Goal: Information Seeking & Learning: Find specific fact

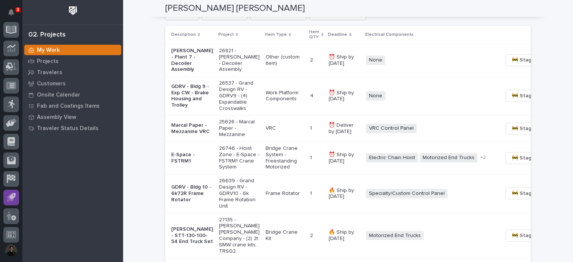
scroll to position [225, 0]
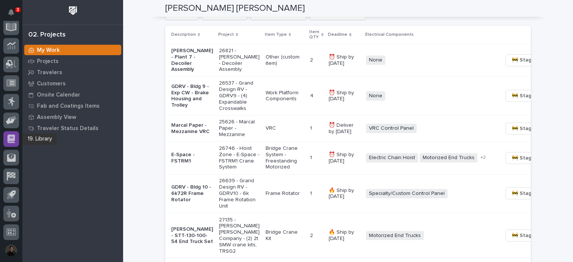
click at [10, 139] on icon at bounding box center [10, 139] width 7 height 9
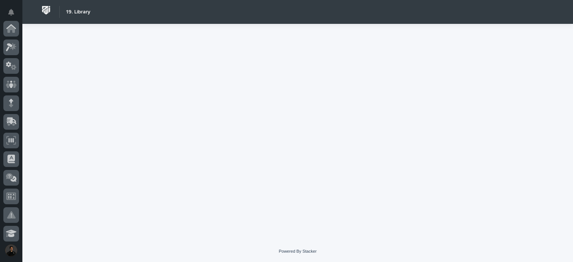
scroll to position [225, 0]
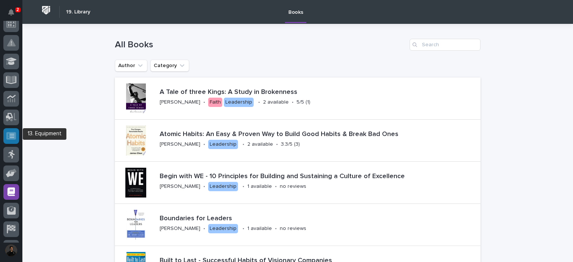
scroll to position [151, 0]
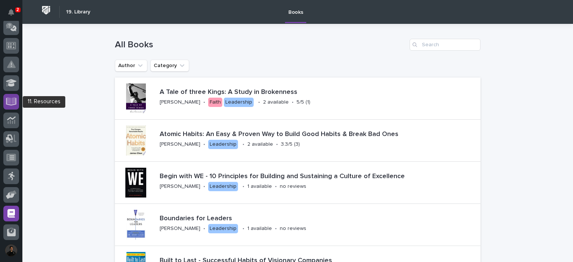
click at [11, 109] on div at bounding box center [11, 102] width 16 height 16
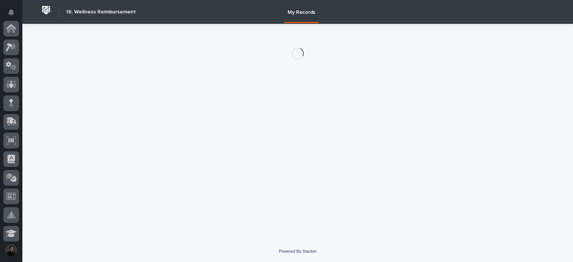
scroll to position [225, 0]
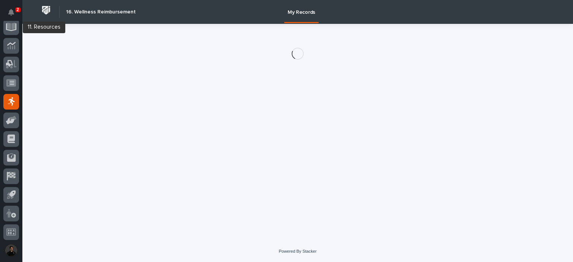
click at [20, 32] on div at bounding box center [11, 132] width 22 height 222
click at [15, 29] on icon at bounding box center [11, 27] width 11 height 8
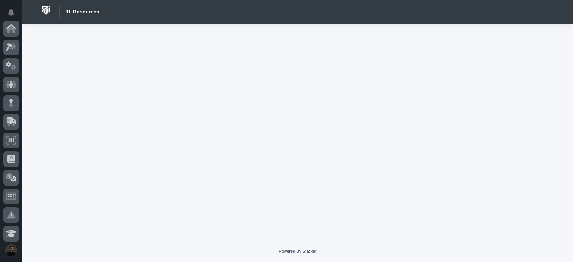
scroll to position [224, 0]
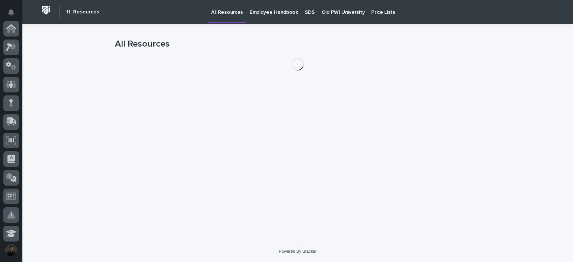
scroll to position [224, 0]
click at [332, 11] on p "Old PWI University" at bounding box center [343, 8] width 43 height 16
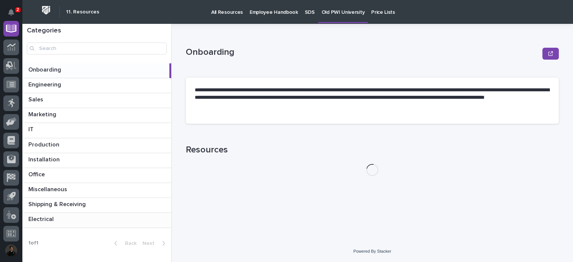
click at [65, 220] on p at bounding box center [98, 219] width 140 height 7
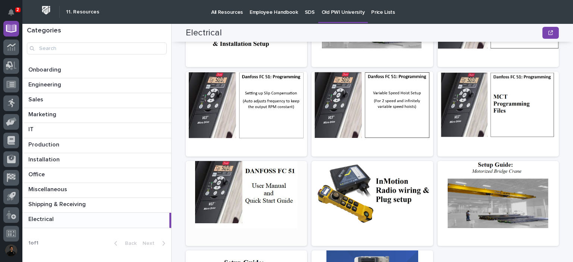
scroll to position [224, 0]
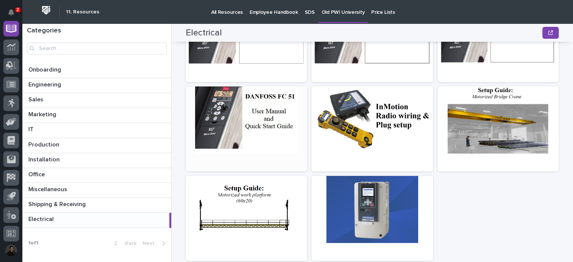
click at [261, 112] on div at bounding box center [246, 120] width 121 height 67
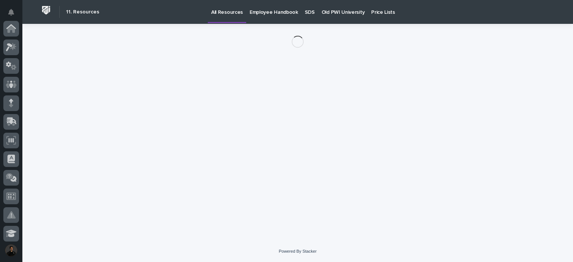
scroll to position [224, 0]
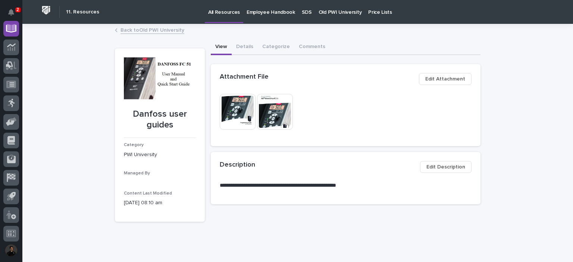
click at [234, 108] on img at bounding box center [238, 112] width 36 height 36
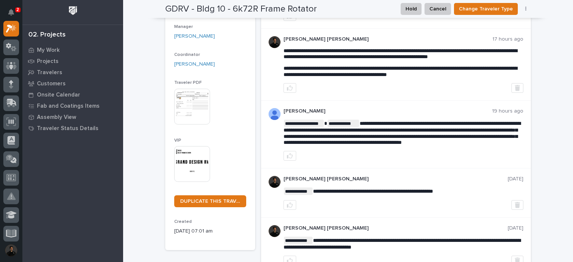
scroll to position [25, 0]
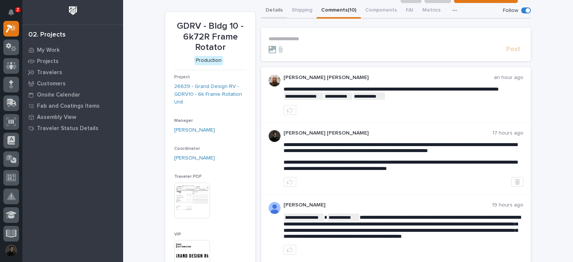
click at [283, 9] on button "Details" at bounding box center [274, 11] width 26 height 16
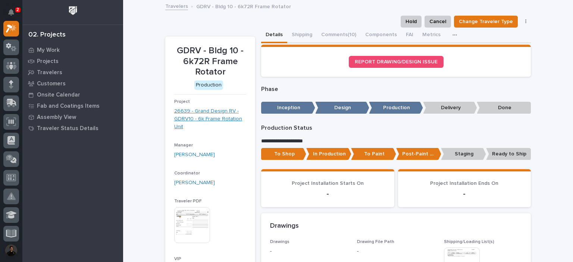
click at [207, 109] on link "26639 - Grand Design RV - GDRV10 - 6k Frame Rotation Unit" at bounding box center [210, 118] width 72 height 23
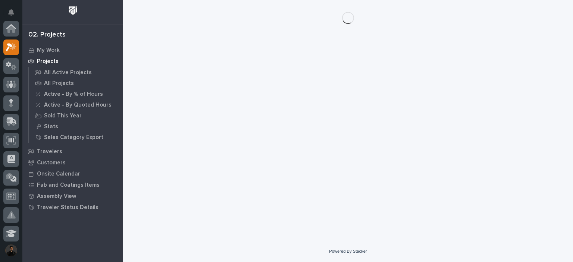
scroll to position [19, 0]
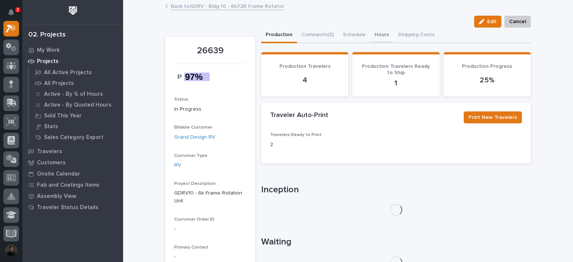
click at [370, 37] on button "Hours" at bounding box center [382, 36] width 24 height 16
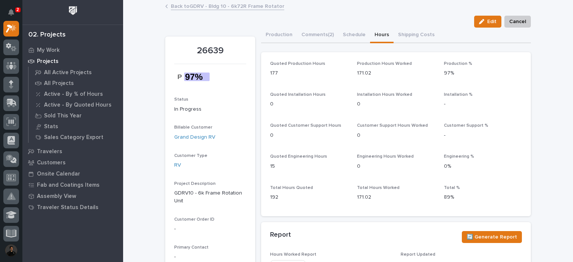
scroll to position [124, 0]
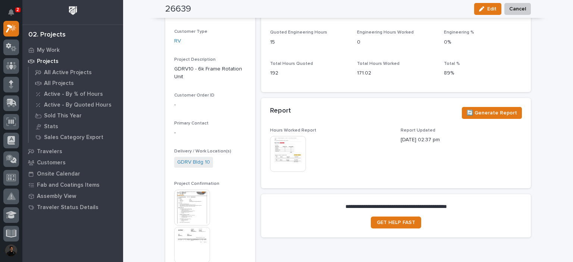
click at [290, 156] on img at bounding box center [288, 154] width 36 height 36
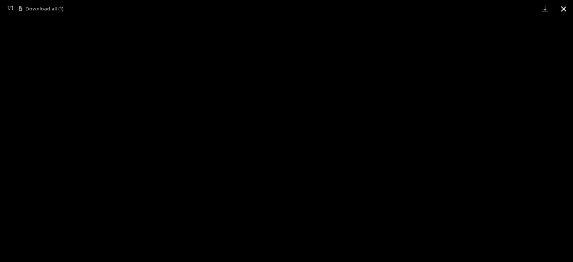
click at [560, 10] on button "Close gallery" at bounding box center [564, 9] width 19 height 18
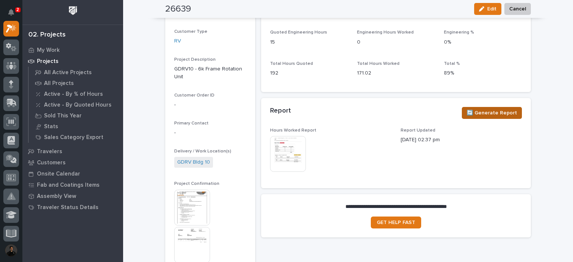
click at [485, 115] on span "🔄 Generate Report" at bounding box center [492, 113] width 50 height 9
click at [289, 160] on img at bounding box center [288, 154] width 36 height 36
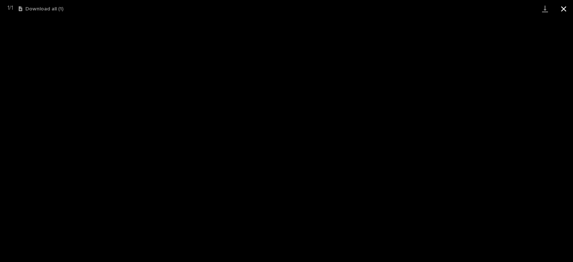
click at [567, 14] on button "Close gallery" at bounding box center [564, 9] width 19 height 18
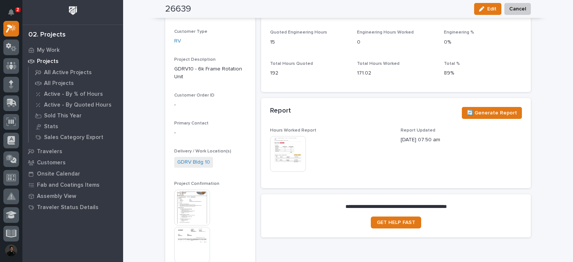
scroll to position [0, 0]
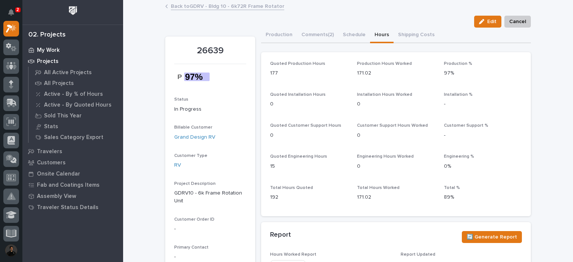
click at [47, 50] on p "My Work" at bounding box center [48, 50] width 23 height 7
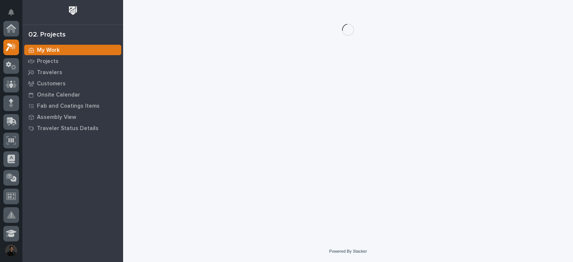
scroll to position [19, 0]
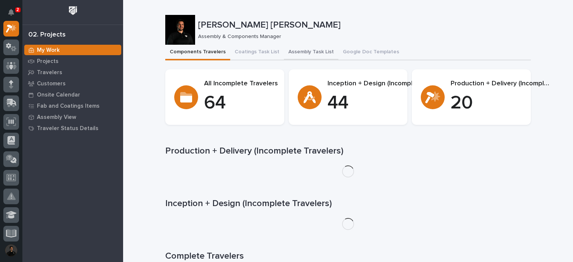
click at [295, 59] on button "Assembly Task List" at bounding box center [311, 53] width 54 height 16
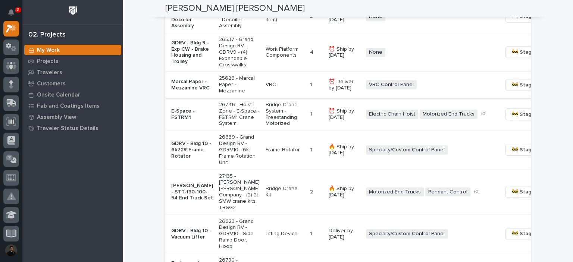
scroll to position [641, 0]
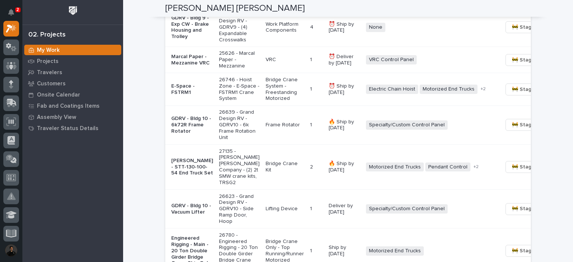
click at [193, 96] on p "E-Space - FSTRM1" at bounding box center [192, 89] width 42 height 13
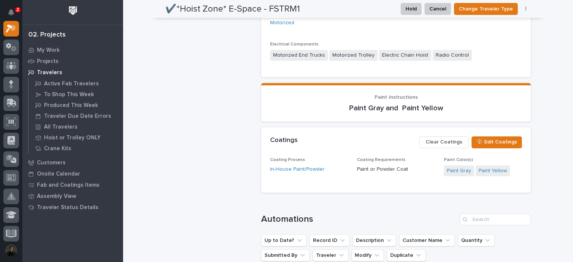
scroll to position [752, 0]
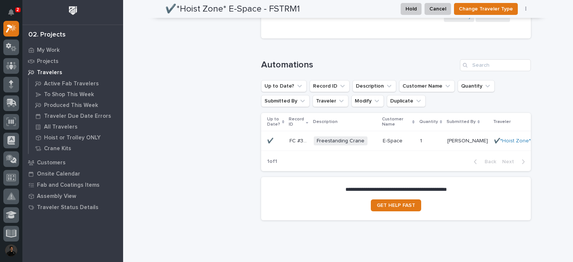
click at [290, 137] on p "FC #38271" at bounding box center [299, 141] width 19 height 8
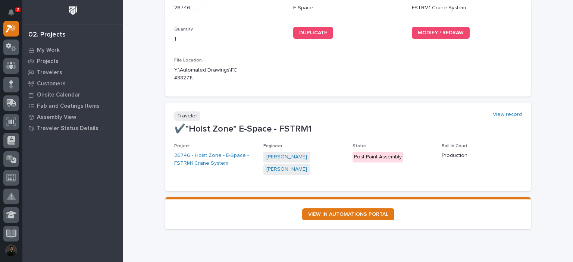
scroll to position [118, 0]
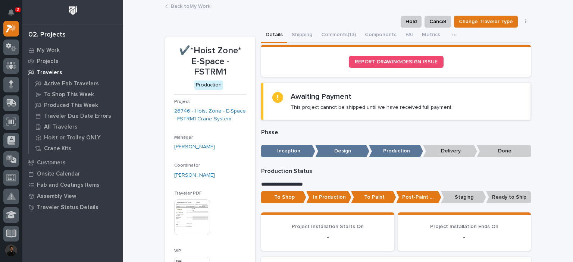
click at [448, 32] on button "button" at bounding box center [456, 35] width 16 height 15
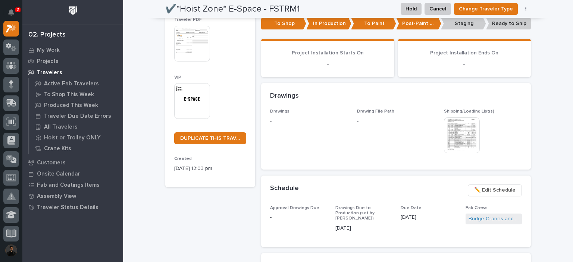
scroll to position [50, 0]
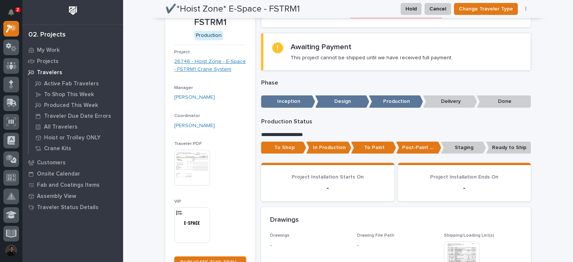
click at [207, 58] on link "26746 - Hoist Zone - E-Space - FSTRM1 Crane System" at bounding box center [210, 66] width 72 height 16
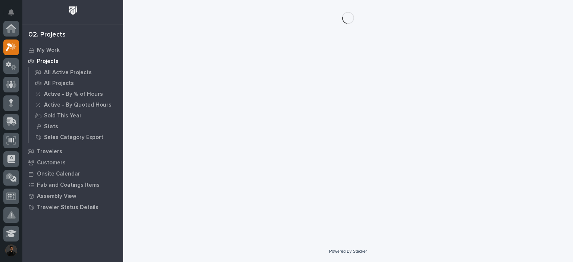
scroll to position [19, 0]
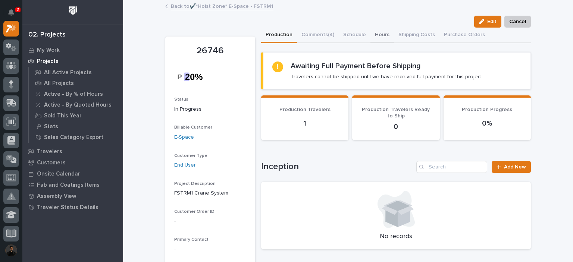
click at [381, 34] on button "Hours" at bounding box center [383, 36] width 24 height 16
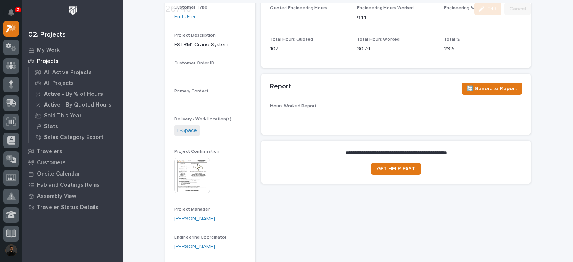
scroll to position [149, 0]
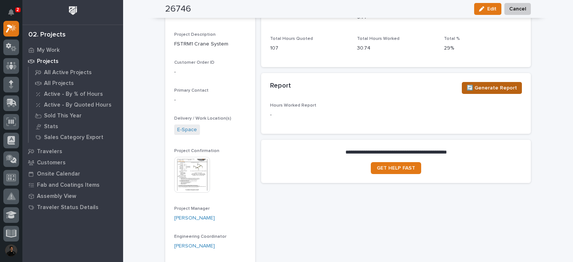
click at [493, 84] on span "🔄 Generate Report" at bounding box center [492, 88] width 50 height 9
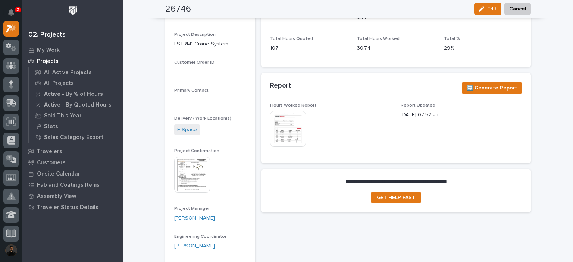
click at [289, 140] on img at bounding box center [288, 129] width 36 height 36
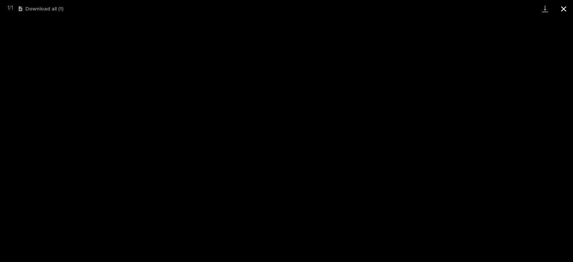
click at [567, 6] on button "Close gallery" at bounding box center [564, 9] width 19 height 18
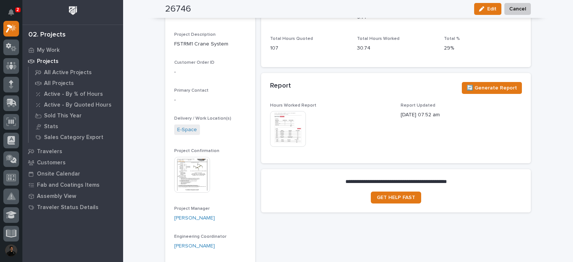
scroll to position [0, 0]
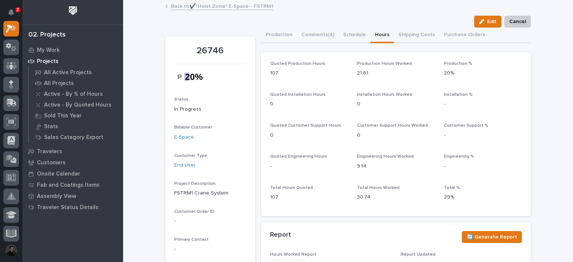
click at [183, 5] on link "Back to ✔️*Hoist Zone* E-Space - FSTRM1" at bounding box center [222, 5] width 103 height 9
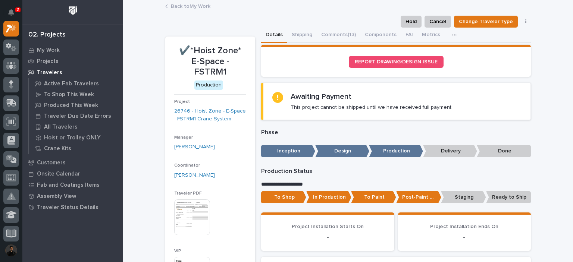
click at [187, 10] on div "Back to My Work" at bounding box center [348, 6] width 373 height 10
click at [190, 8] on link "Back to My Work" at bounding box center [191, 5] width 40 height 9
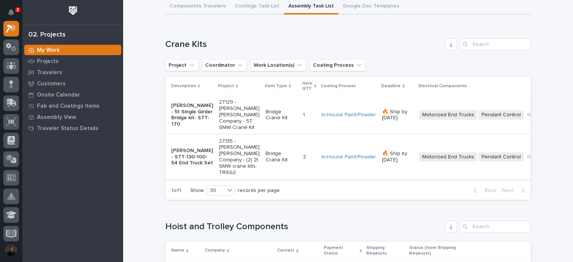
scroll to position [124, 0]
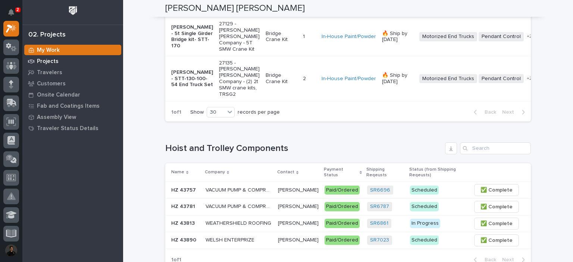
click at [48, 61] on p "Projects" at bounding box center [48, 61] width 22 height 7
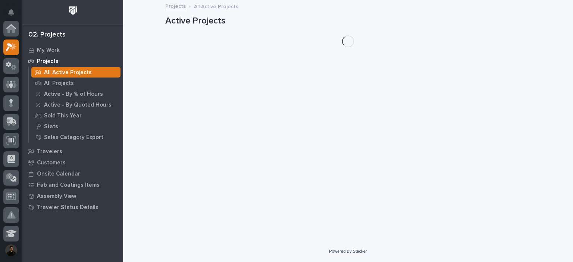
scroll to position [19, 0]
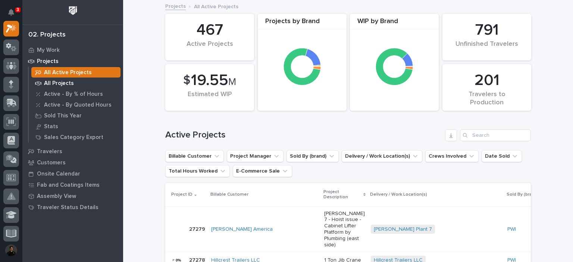
click at [61, 81] on p "All Projects" at bounding box center [59, 83] width 30 height 7
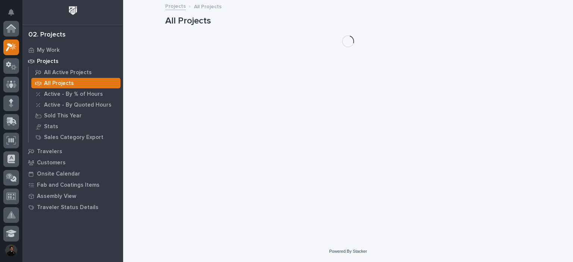
scroll to position [19, 0]
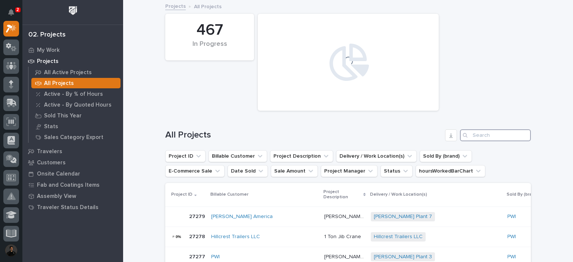
click at [470, 134] on input "Search" at bounding box center [495, 136] width 71 height 12
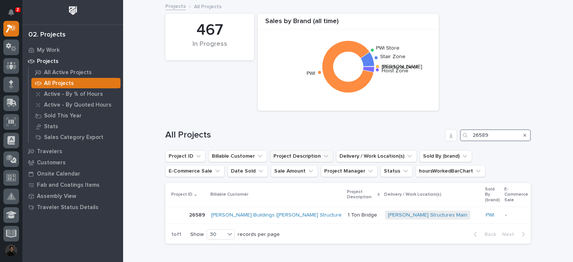
scroll to position [52, 0]
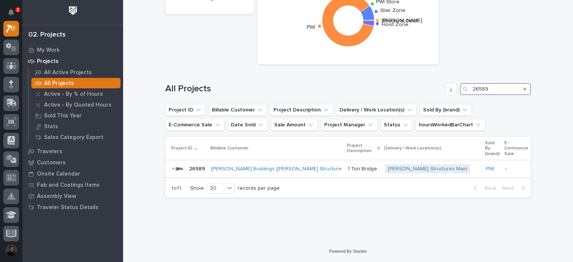
type input "26589"
click at [348, 163] on div "1 Ton Bridge 1 Ton Bridge" at bounding box center [363, 169] width 31 height 12
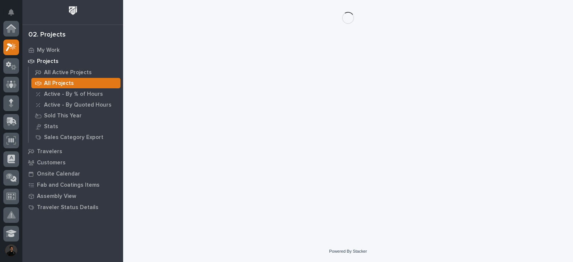
scroll to position [19, 0]
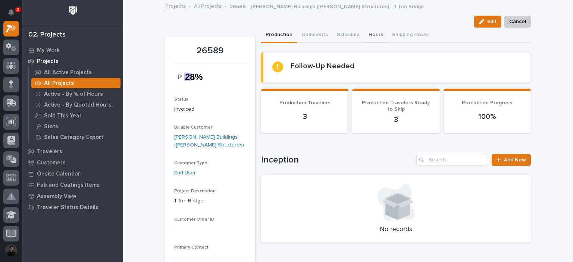
click at [371, 34] on button "Hours" at bounding box center [376, 36] width 24 height 16
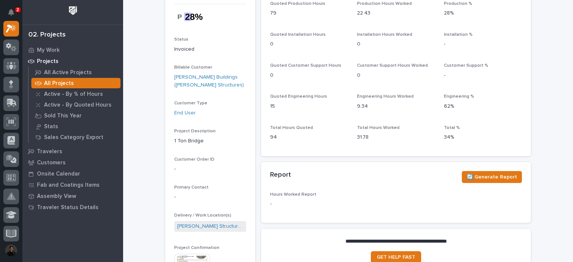
scroll to position [99, 0]
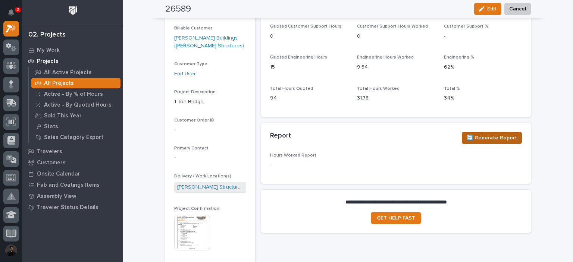
click at [475, 135] on span "🔄 Generate Report" at bounding box center [492, 138] width 50 height 9
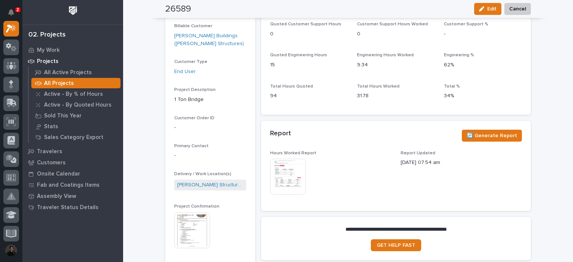
scroll to position [124, 0]
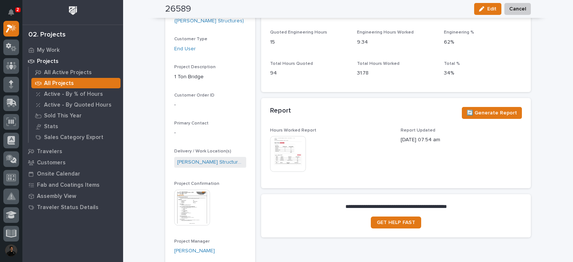
click at [286, 159] on img at bounding box center [288, 154] width 36 height 36
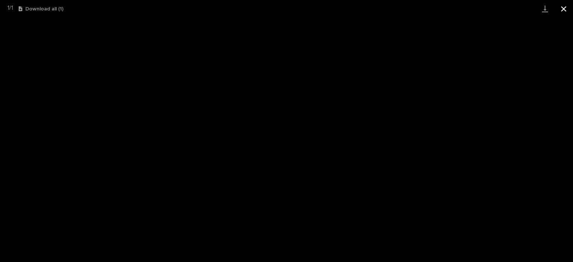
click at [565, 6] on button "Close gallery" at bounding box center [564, 9] width 19 height 18
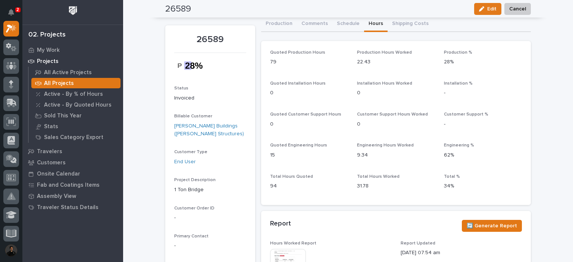
scroll to position [0, 0]
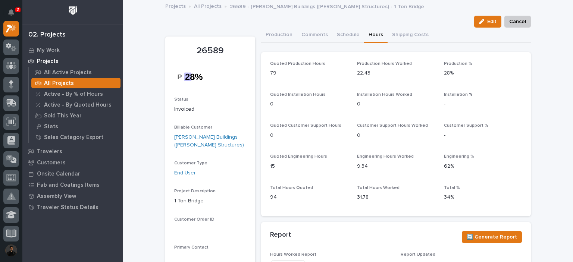
click at [175, 4] on link "Projects" at bounding box center [175, 5] width 21 height 9
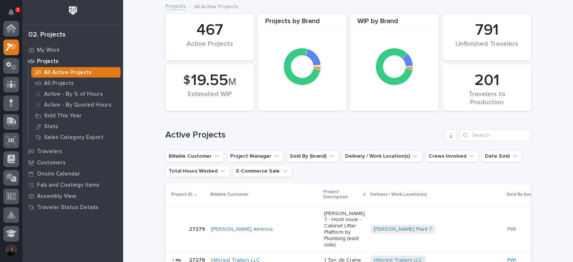
scroll to position [19, 0]
click at [60, 81] on p "All Projects" at bounding box center [59, 83] width 30 height 7
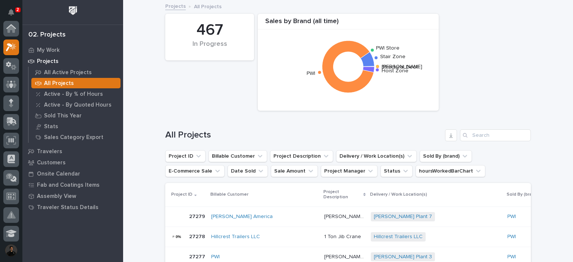
scroll to position [19, 0]
click at [481, 134] on input "Search" at bounding box center [495, 136] width 71 height 12
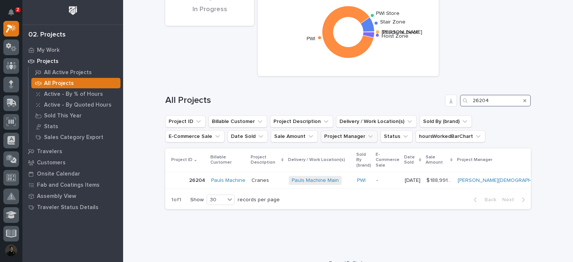
scroll to position [46, 0]
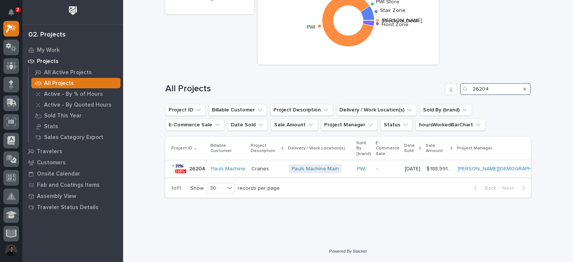
type input "26204"
click at [261, 168] on p "Cranes" at bounding box center [261, 169] width 19 height 8
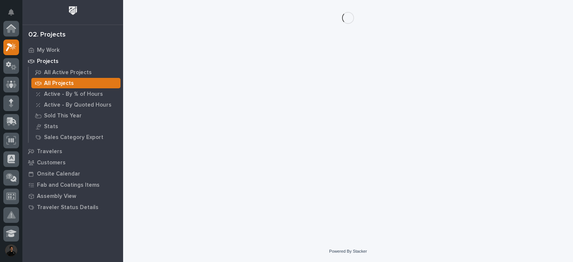
scroll to position [19, 0]
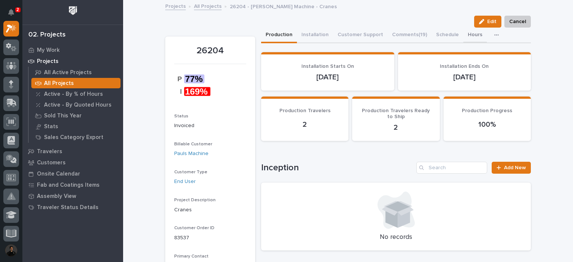
click at [465, 37] on button "Hours" at bounding box center [476, 36] width 24 height 16
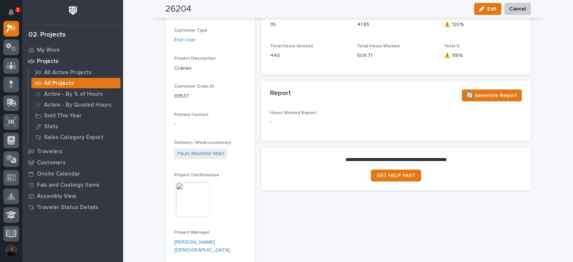
scroll to position [199, 0]
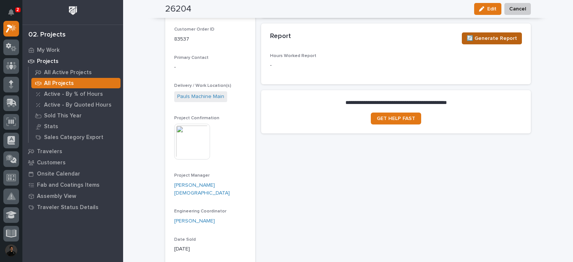
click at [487, 41] on span "🔄 Generate Report" at bounding box center [492, 38] width 50 height 9
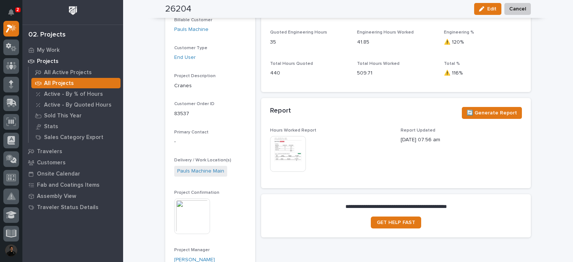
scroll to position [0, 0]
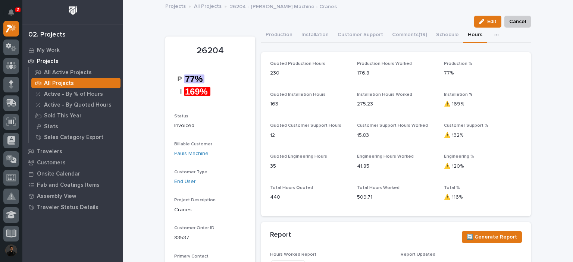
click at [205, 9] on link "All Projects" at bounding box center [208, 5] width 28 height 9
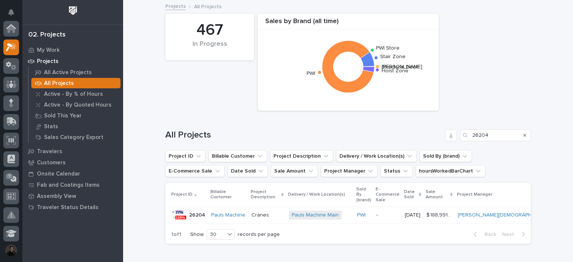
scroll to position [19, 0]
click at [485, 138] on input "26204" at bounding box center [495, 136] width 71 height 12
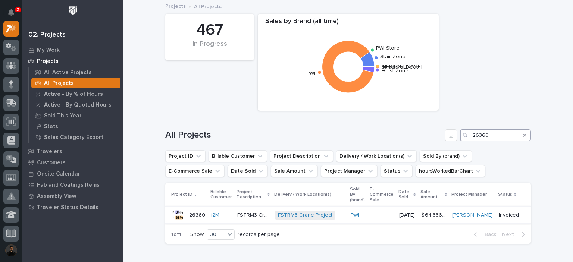
type input "26360"
click at [362, 218] on td "PWI" at bounding box center [358, 215] width 20 height 17
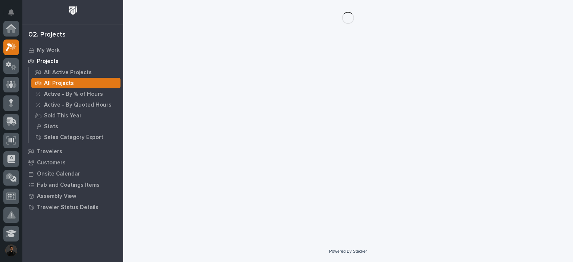
scroll to position [19, 0]
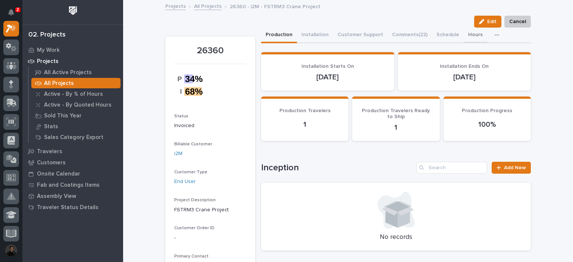
click at [464, 35] on button "Hours" at bounding box center [476, 36] width 24 height 16
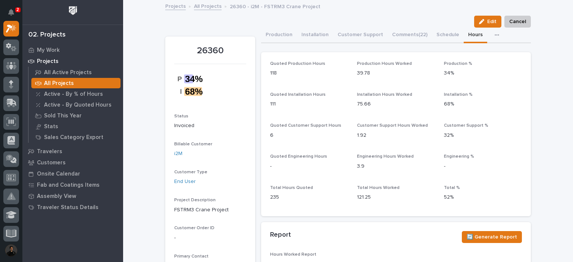
scroll to position [50, 0]
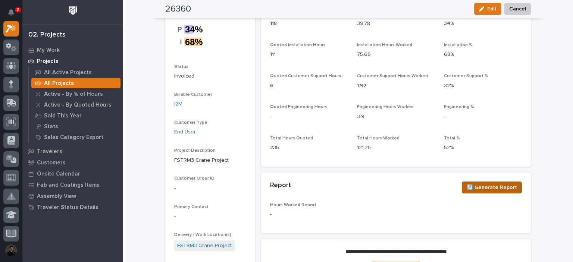
click at [490, 188] on span "🔄 Generate Report" at bounding box center [492, 187] width 50 height 9
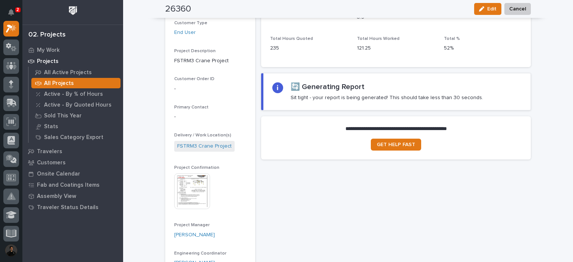
scroll to position [0, 0]
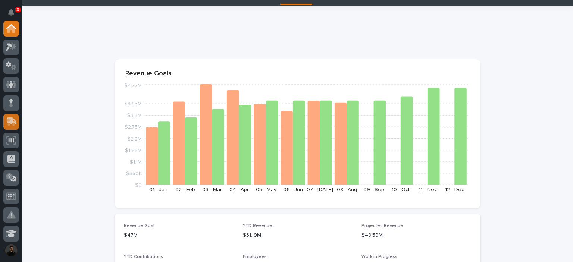
scroll to position [25, 0]
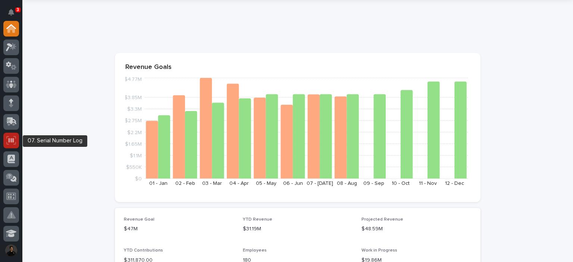
click at [12, 141] on icon at bounding box center [11, 140] width 5 height 4
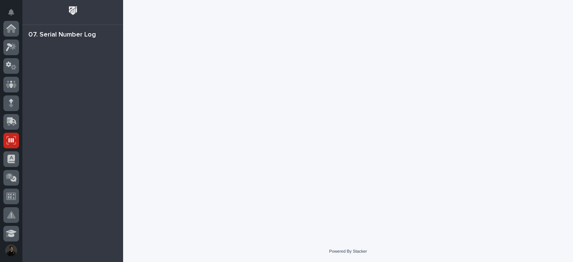
scroll to position [112, 0]
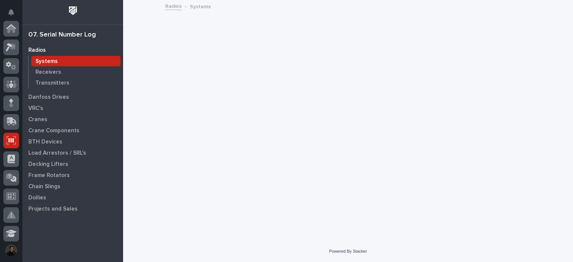
scroll to position [112, 0]
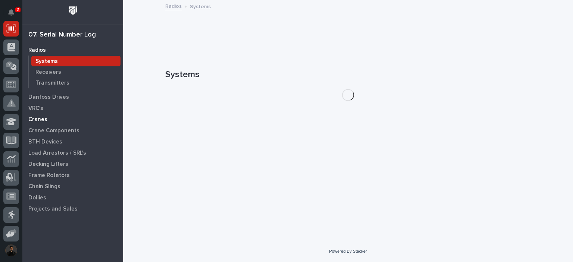
click at [41, 121] on p "Cranes" at bounding box center [37, 119] width 19 height 7
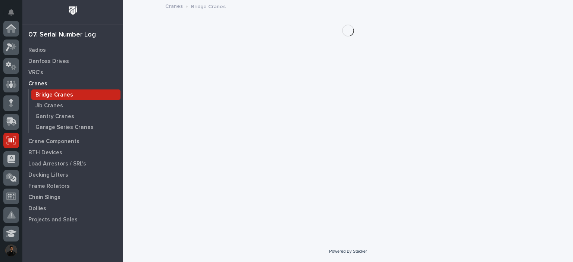
scroll to position [112, 0]
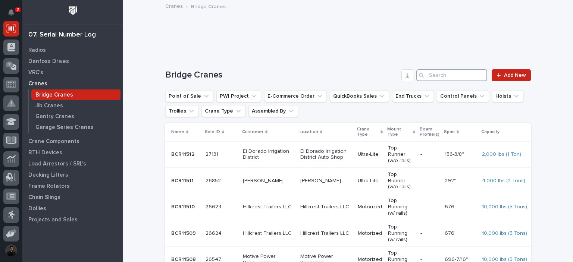
click at [451, 77] on input "Search" at bounding box center [452, 75] width 71 height 12
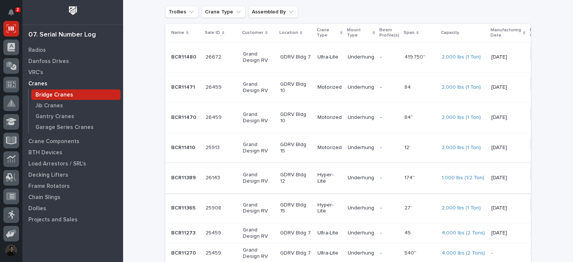
scroll to position [0, 0]
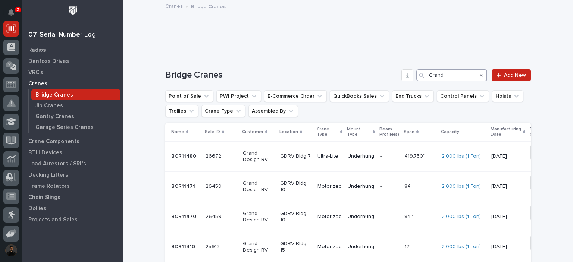
drag, startPoint x: 446, startPoint y: 74, endPoint x: 415, endPoint y: 78, distance: 30.5
click at [417, 78] on div "Grand" at bounding box center [452, 75] width 71 height 12
drag, startPoint x: 420, startPoint y: 78, endPoint x: 436, endPoint y: 75, distance: 16.0
click at [421, 78] on div "Search" at bounding box center [423, 75] width 12 height 12
click at [440, 73] on input "Grand" at bounding box center [452, 75] width 71 height 12
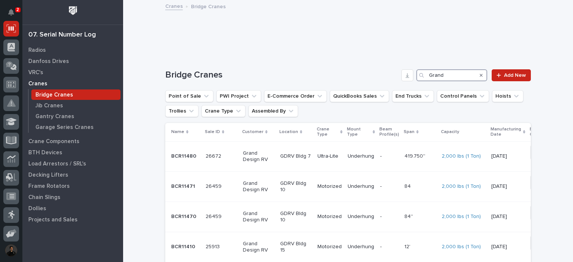
click at [447, 74] on input "Grand" at bounding box center [452, 75] width 71 height 12
type input "G"
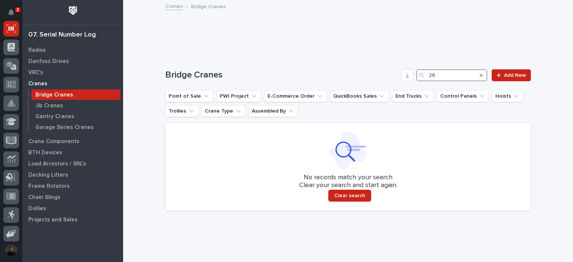
type input "2"
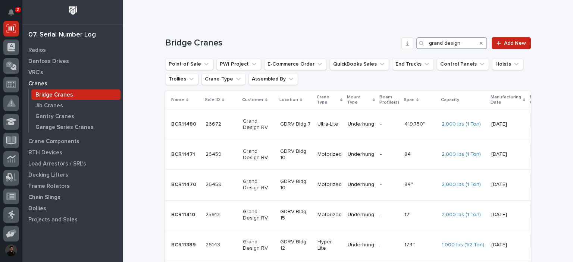
scroll to position [57, 0]
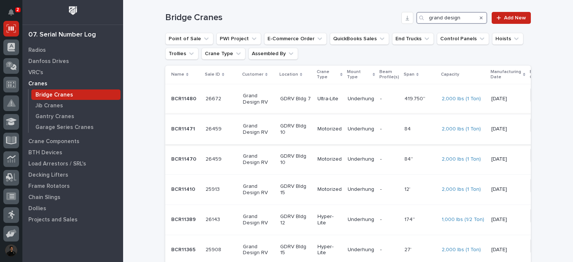
type input "grand design"
click at [413, 137] on td "84 84" at bounding box center [420, 129] width 37 height 30
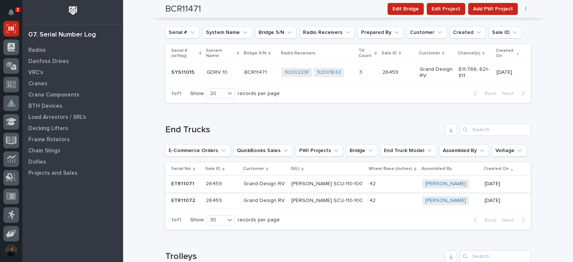
scroll to position [721, 0]
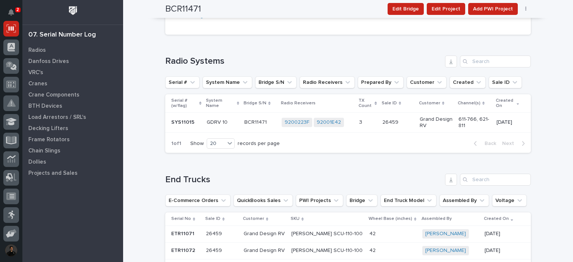
click at [190, 124] on p "SYS11015" at bounding box center [183, 122] width 25 height 8
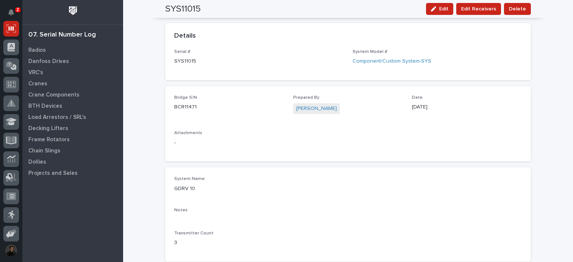
scroll to position [50, 0]
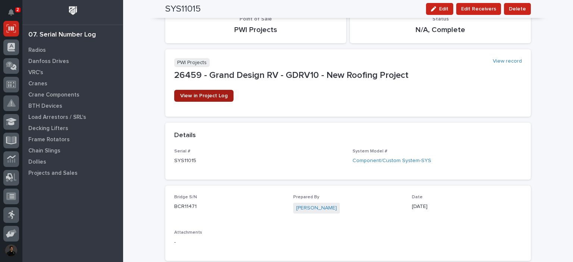
click at [215, 99] on link "View in Project Log" at bounding box center [203, 96] width 59 height 12
